Goal: Task Accomplishment & Management: Manage account settings

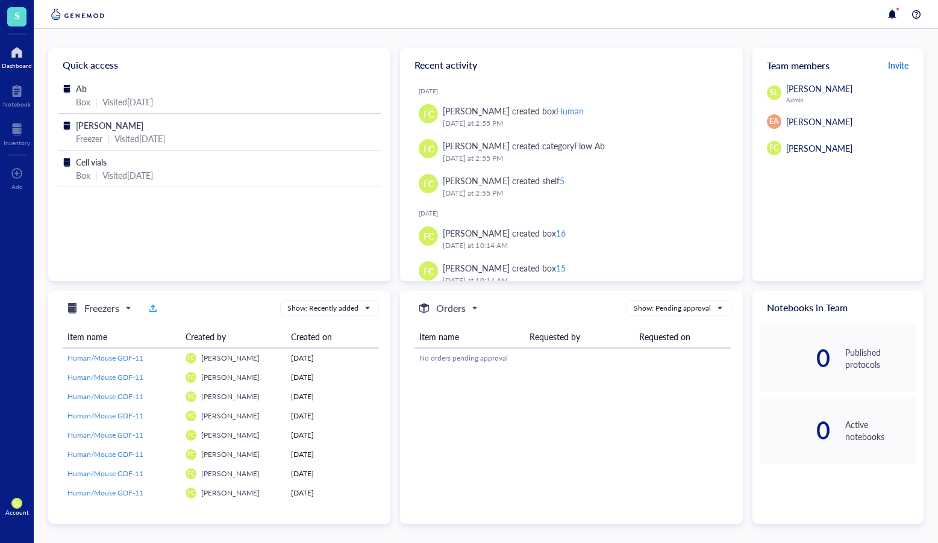
click at [897, 61] on span "Invite" at bounding box center [898, 65] width 20 height 12
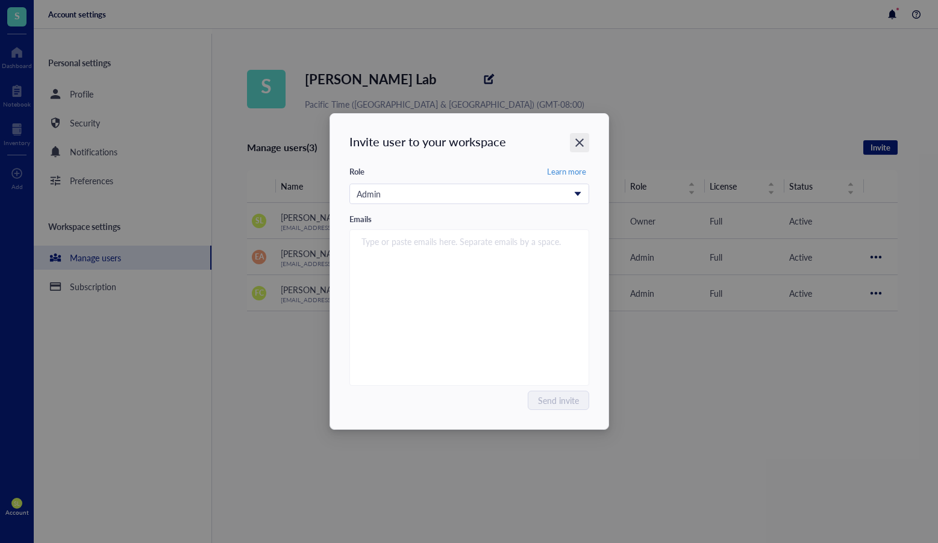
click at [581, 142] on icon "Close" at bounding box center [578, 142] width 11 height 11
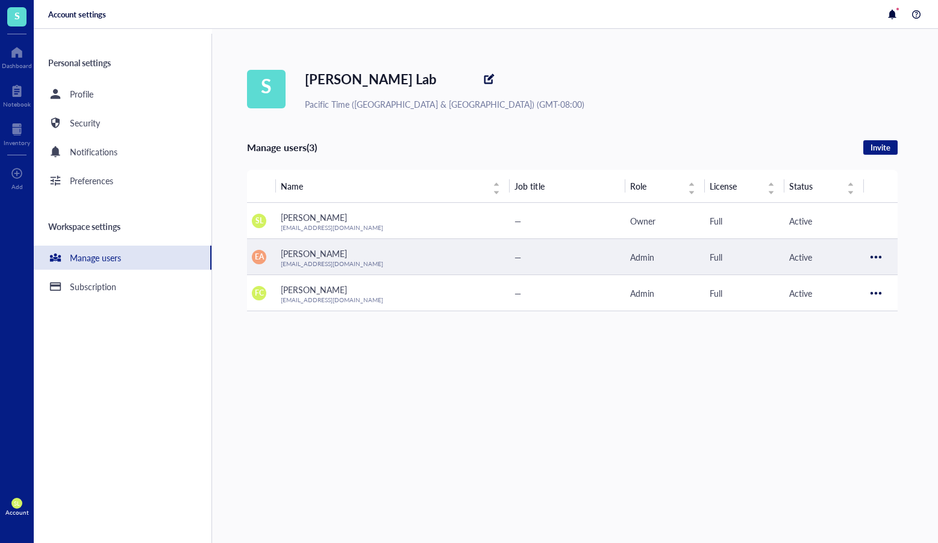
click at [874, 258] on div at bounding box center [875, 257] width 19 height 19
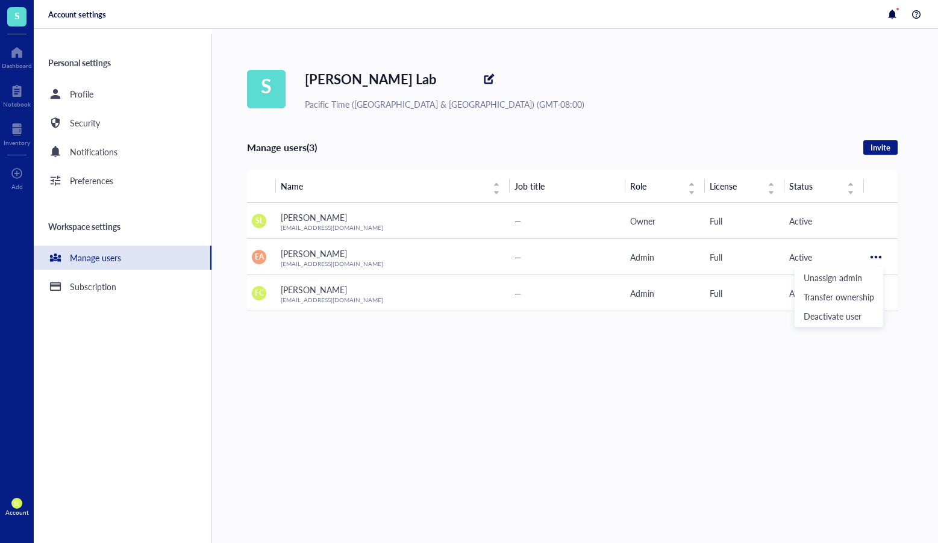
click at [893, 322] on div "S [PERSON_NAME] Lab Pacific Time ([GEOGRAPHIC_DATA] & [GEOGRAPHIC_DATA]) (GMT-0…" at bounding box center [592, 286] width 691 height 514
click at [899, 16] on div at bounding box center [904, 14] width 39 height 14
click at [898, 16] on div at bounding box center [892, 14] width 14 height 14
click at [20, 22] on span "S" at bounding box center [16, 16] width 19 height 19
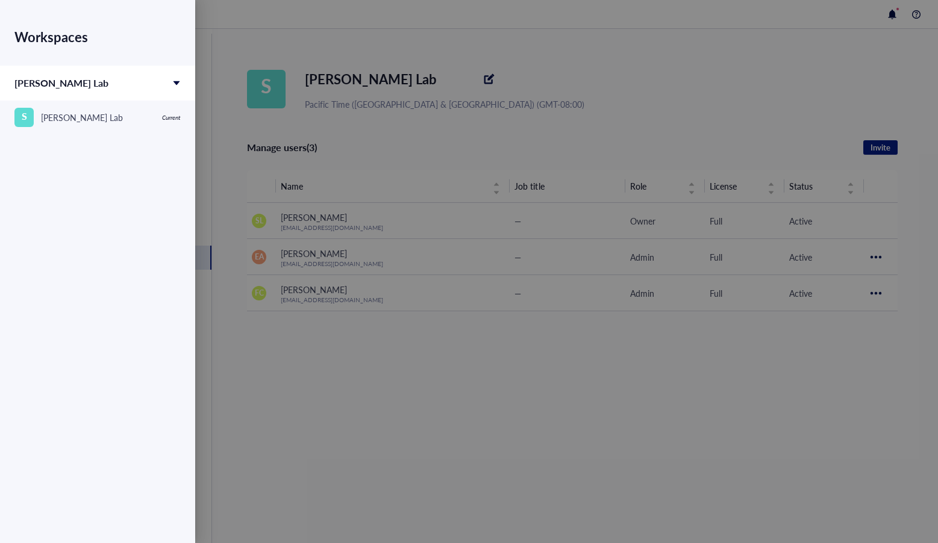
click at [404, 366] on div at bounding box center [469, 271] width 938 height 543
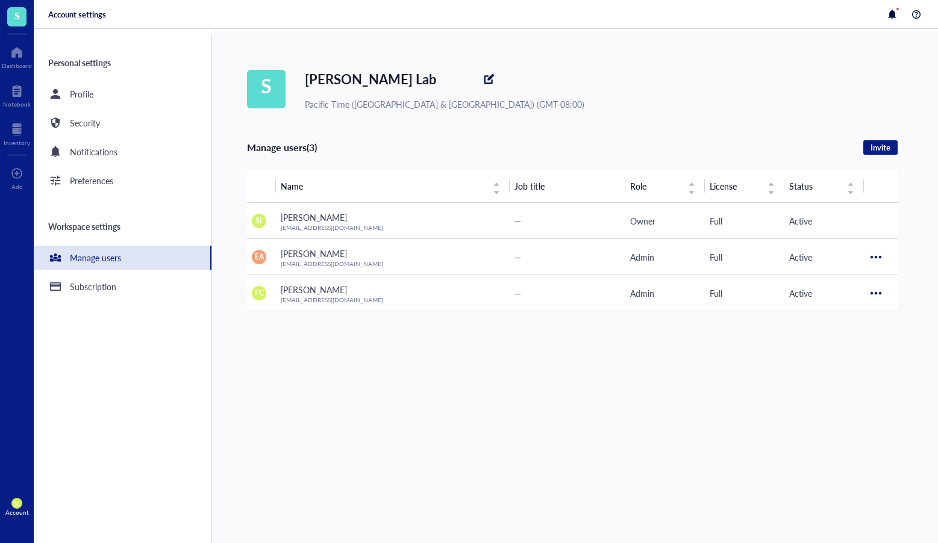
click at [14, 495] on div "SL Account" at bounding box center [17, 507] width 34 height 34
click at [87, 525] on link "Logout" at bounding box center [80, 528] width 69 height 22
